Goal: Task Accomplishment & Management: Manage account settings

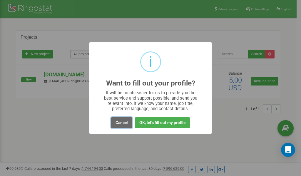
click at [122, 121] on button "Cancel" at bounding box center [121, 122] width 21 height 11
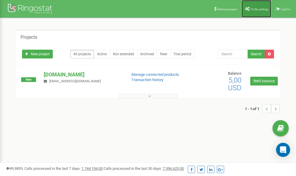
click at [257, 10] on span "Profile settings" at bounding box center [260, 9] width 18 height 3
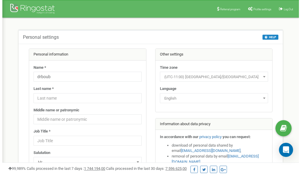
scroll to position [29, 0]
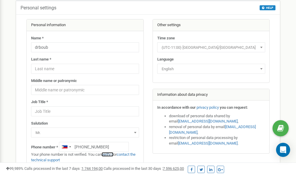
click at [111, 154] on link "verify it" at bounding box center [108, 154] width 12 height 4
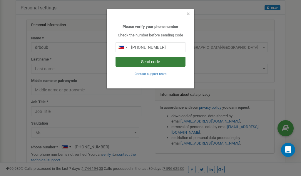
click at [144, 61] on button "Send code" at bounding box center [150, 62] width 70 height 10
